Goal: Information Seeking & Learning: Learn about a topic

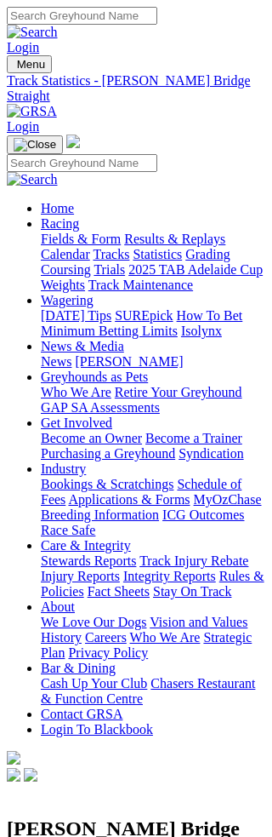
scroll to position [1, 0]
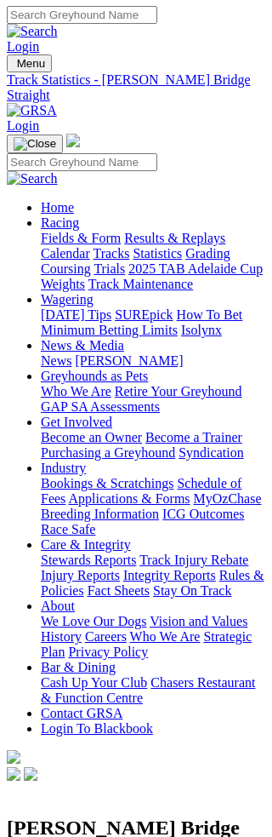
click at [14, 67] on img "Toggle navigation" at bounding box center [14, 67] width 0 height 0
click at [114, 231] on link "Fields & Form" at bounding box center [81, 238] width 80 height 14
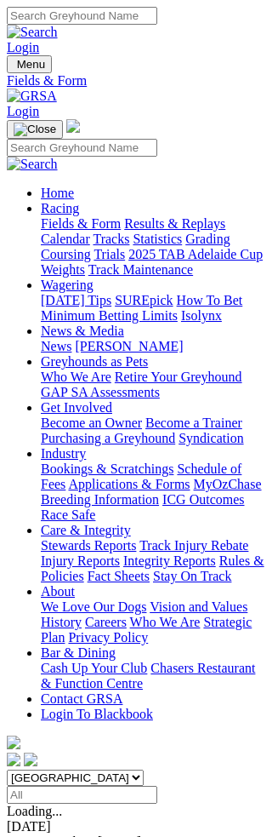
scroll to position [1, 0]
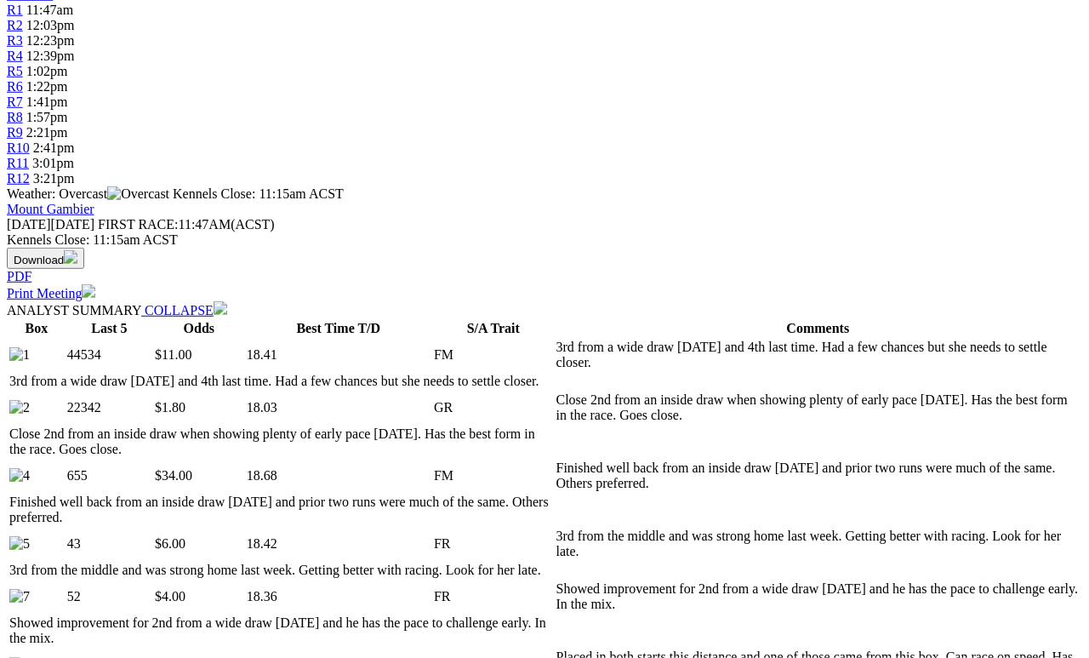
scroll to position [603, 0]
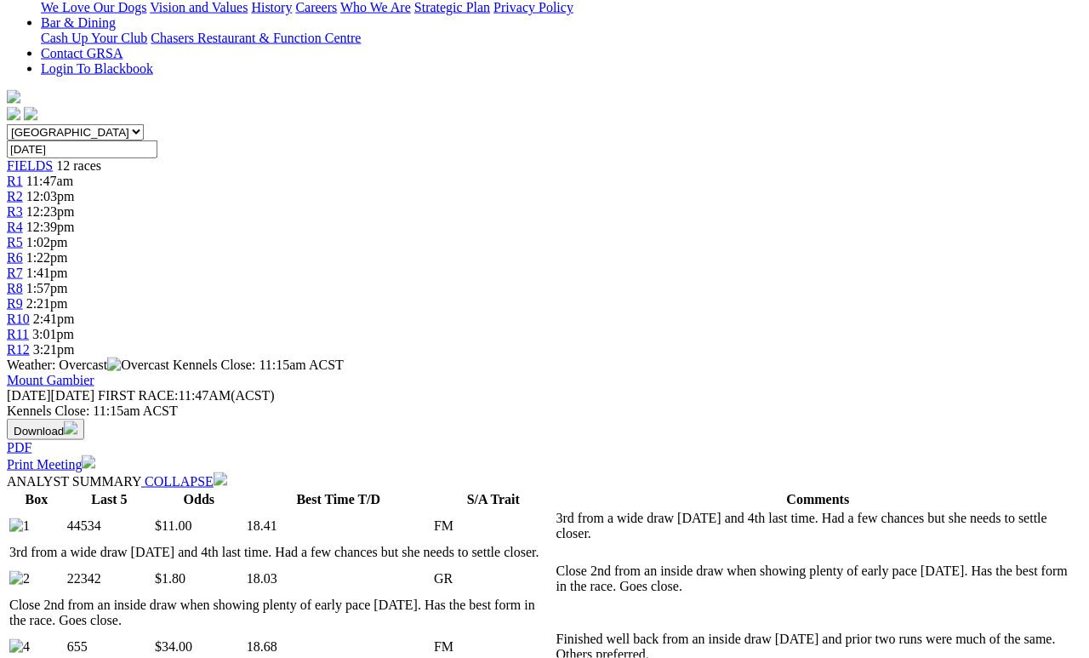
scroll to position [432, 0]
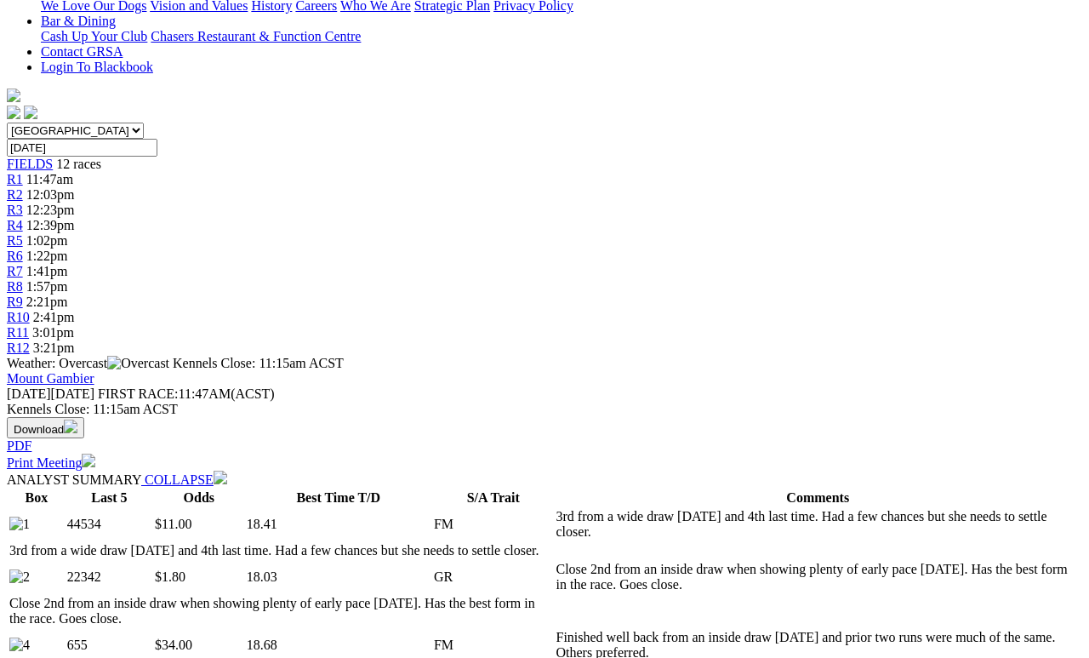
select select "10"
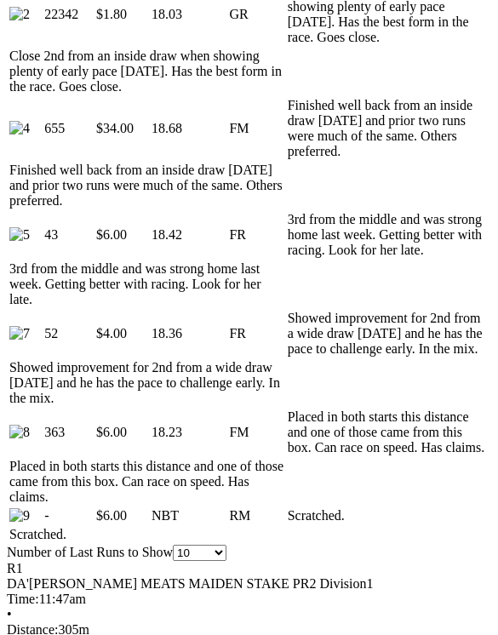
click at [160, 526] on td "Scratched." at bounding box center [147, 534] width 277 height 17
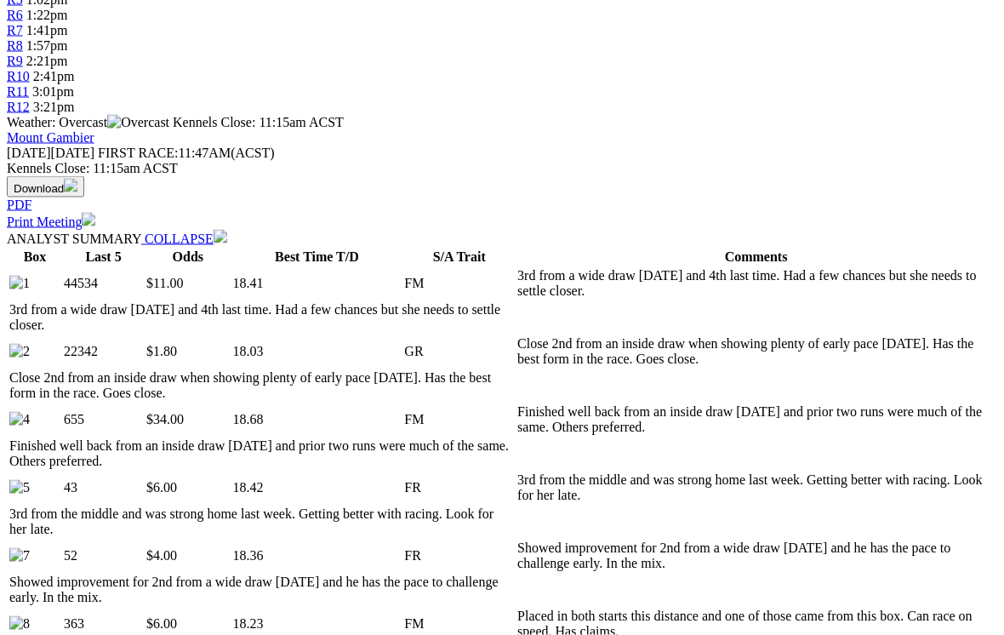
scroll to position [675, 0]
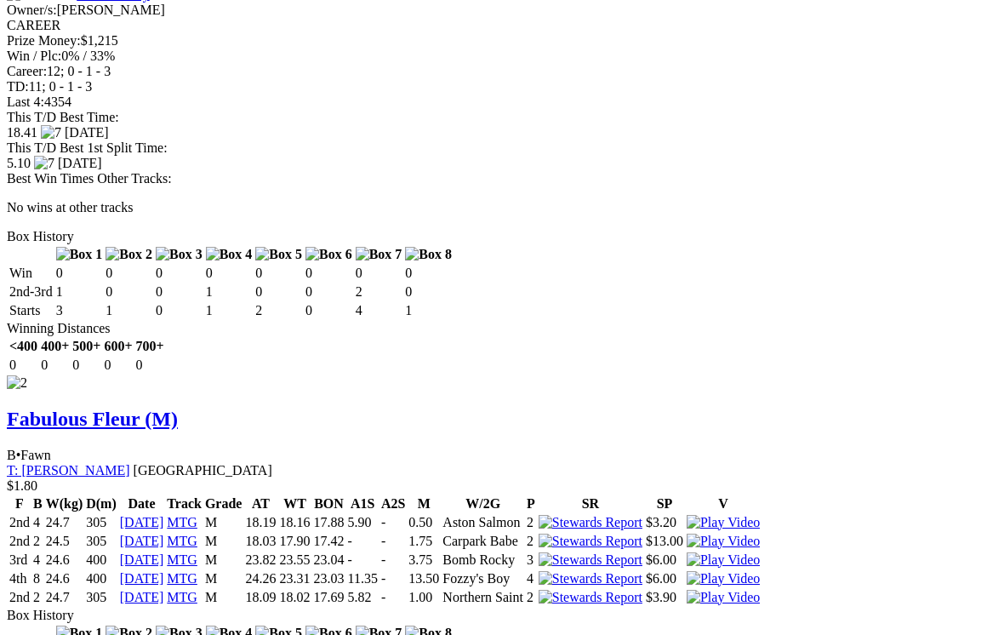
scroll to position [2441, 0]
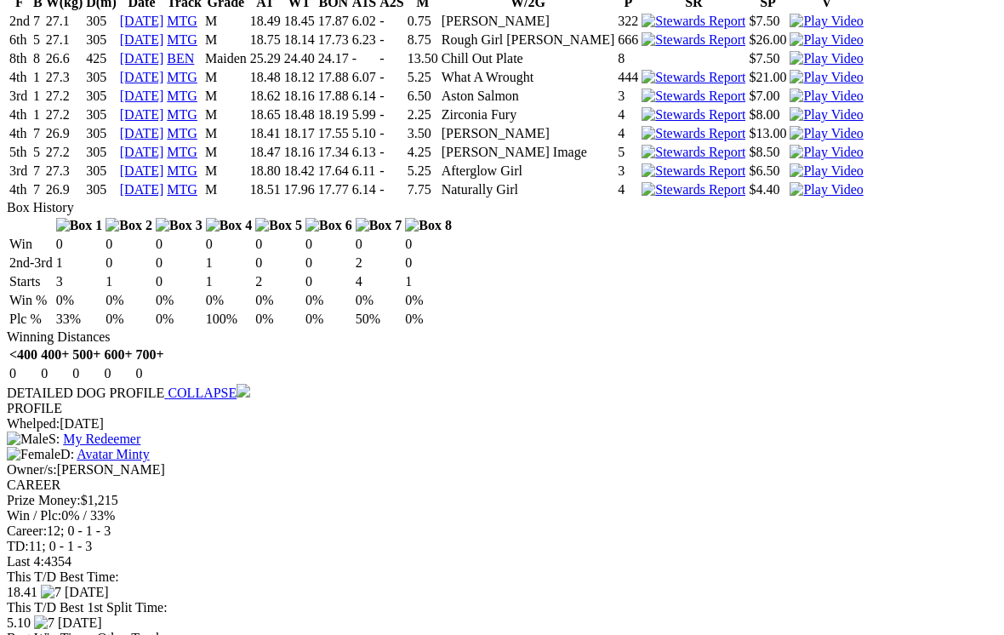
scroll to position [1986, 0]
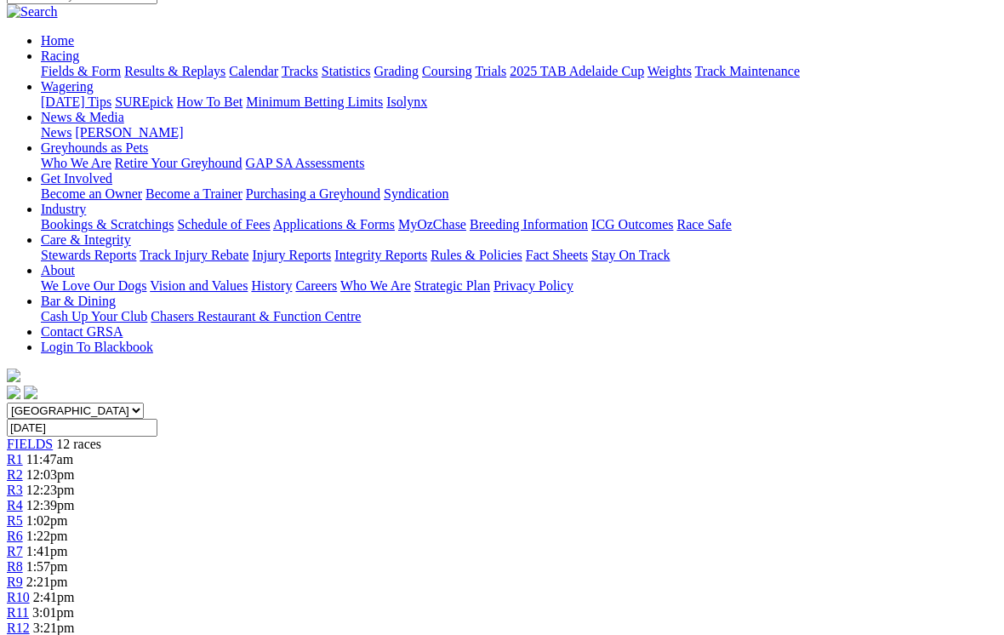
scroll to position [151, 0]
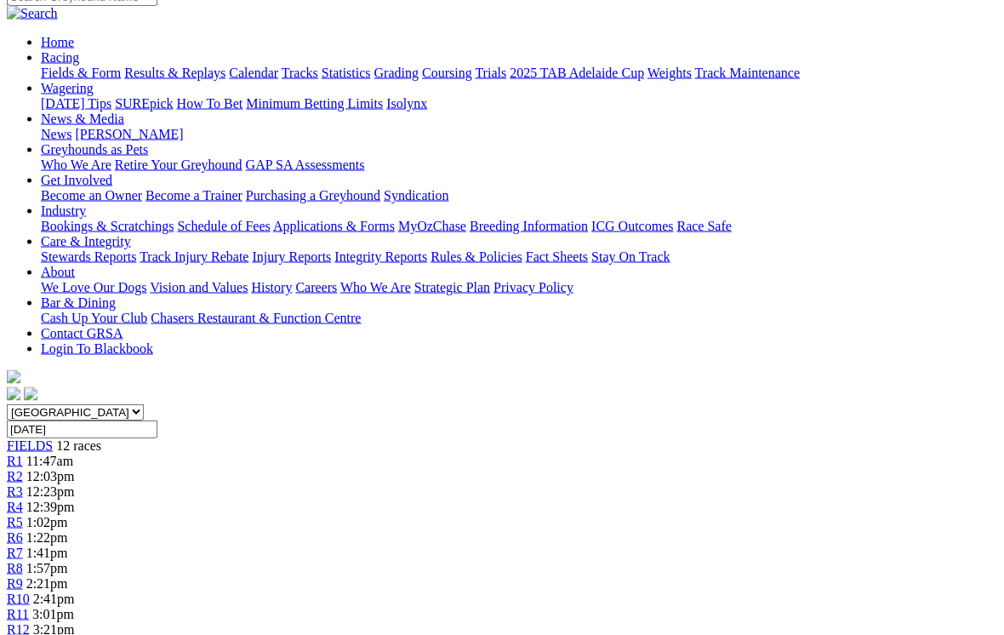
click at [23, 469] on span "R2" at bounding box center [15, 476] width 16 height 14
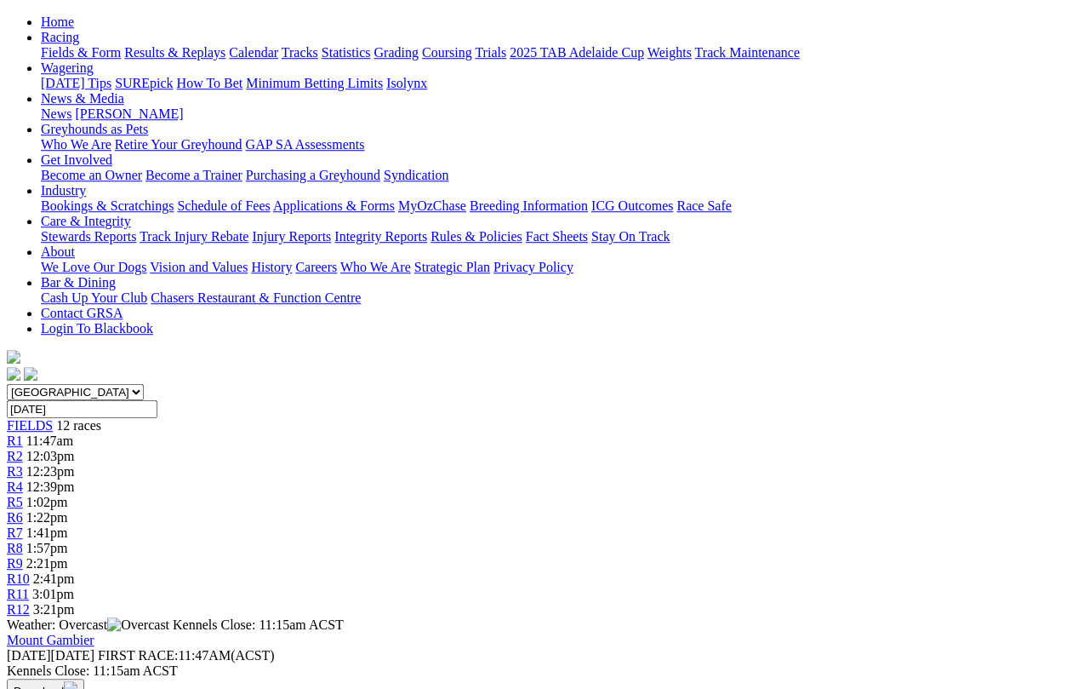
scroll to position [169, 0]
click at [23, 466] on span "R3" at bounding box center [15, 473] width 16 height 14
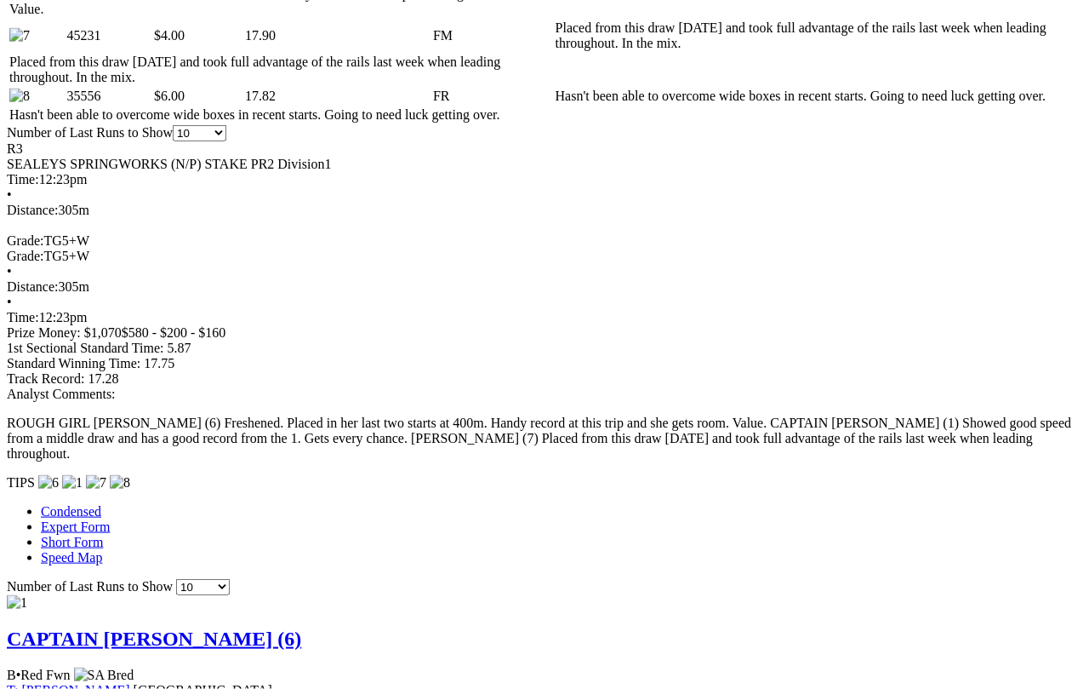
scroll to position [1216, 0]
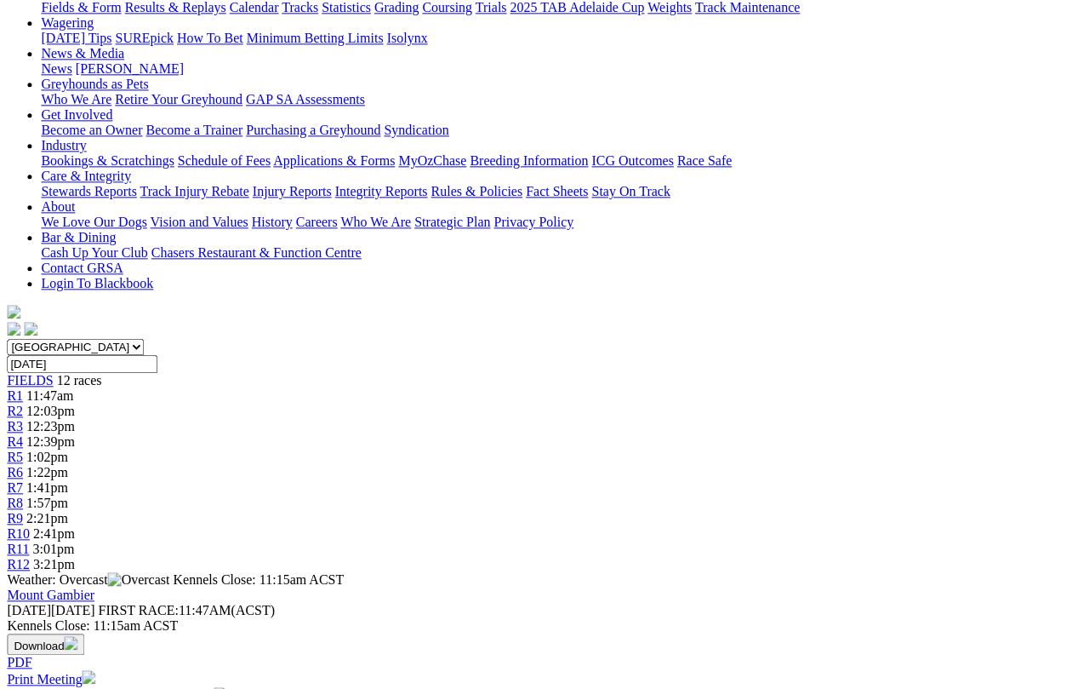
scroll to position [215, 4]
click at [23, 435] on span "R4" at bounding box center [15, 442] width 16 height 14
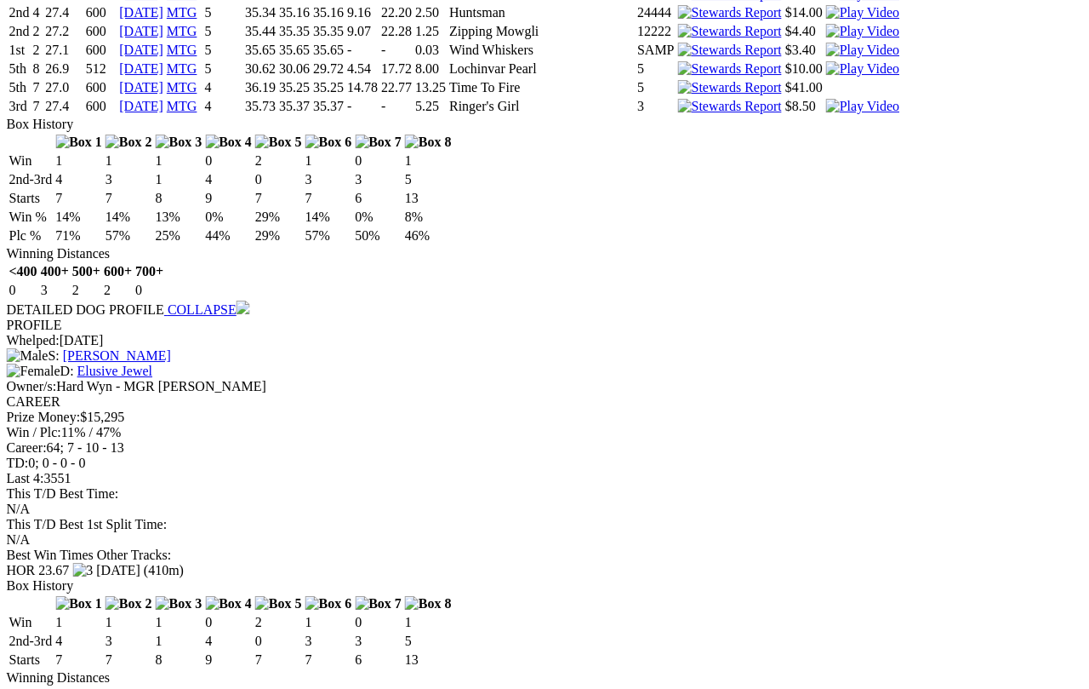
scroll to position [1720, 5]
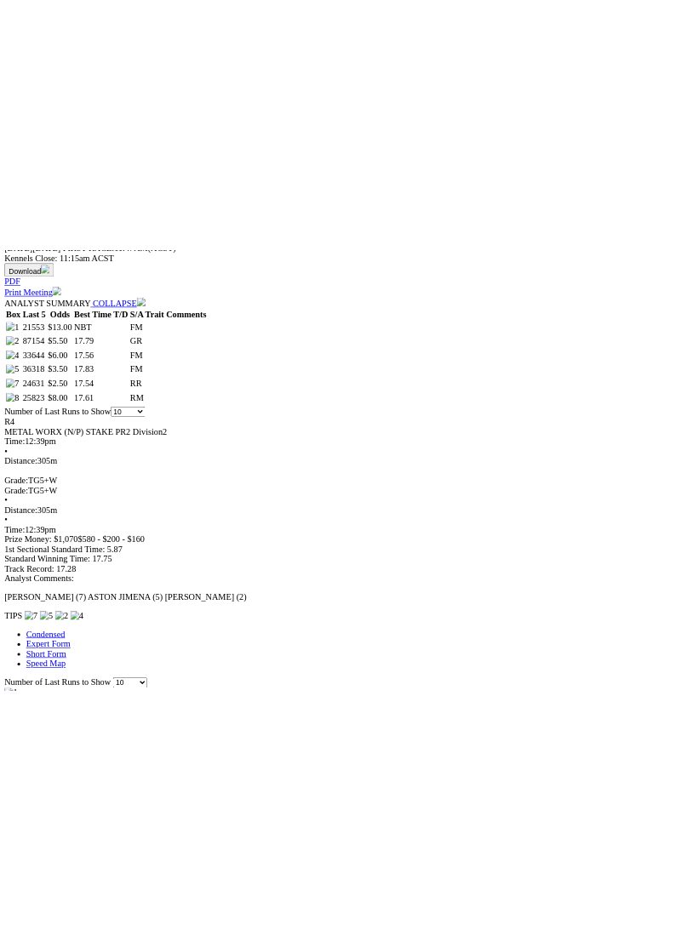
scroll to position [625, 0]
